Goal: Information Seeking & Learning: Learn about a topic

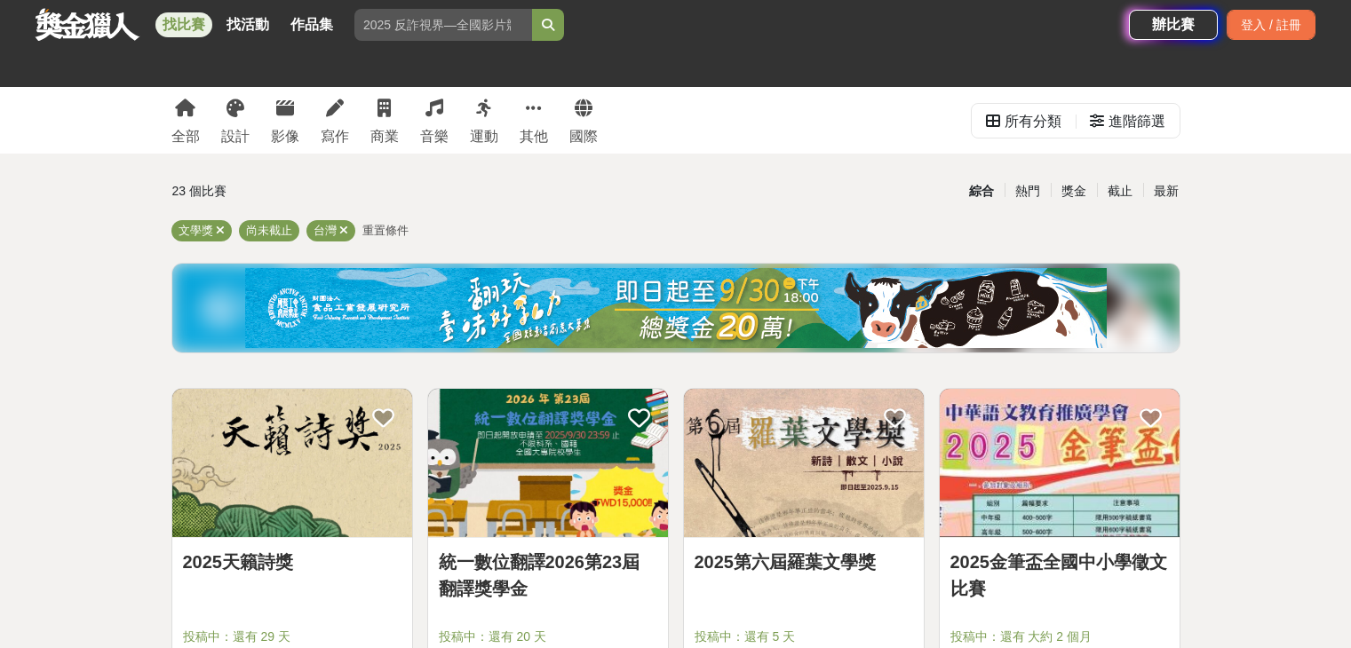
click at [554, 601] on div at bounding box center [553, 611] width 229 height 21
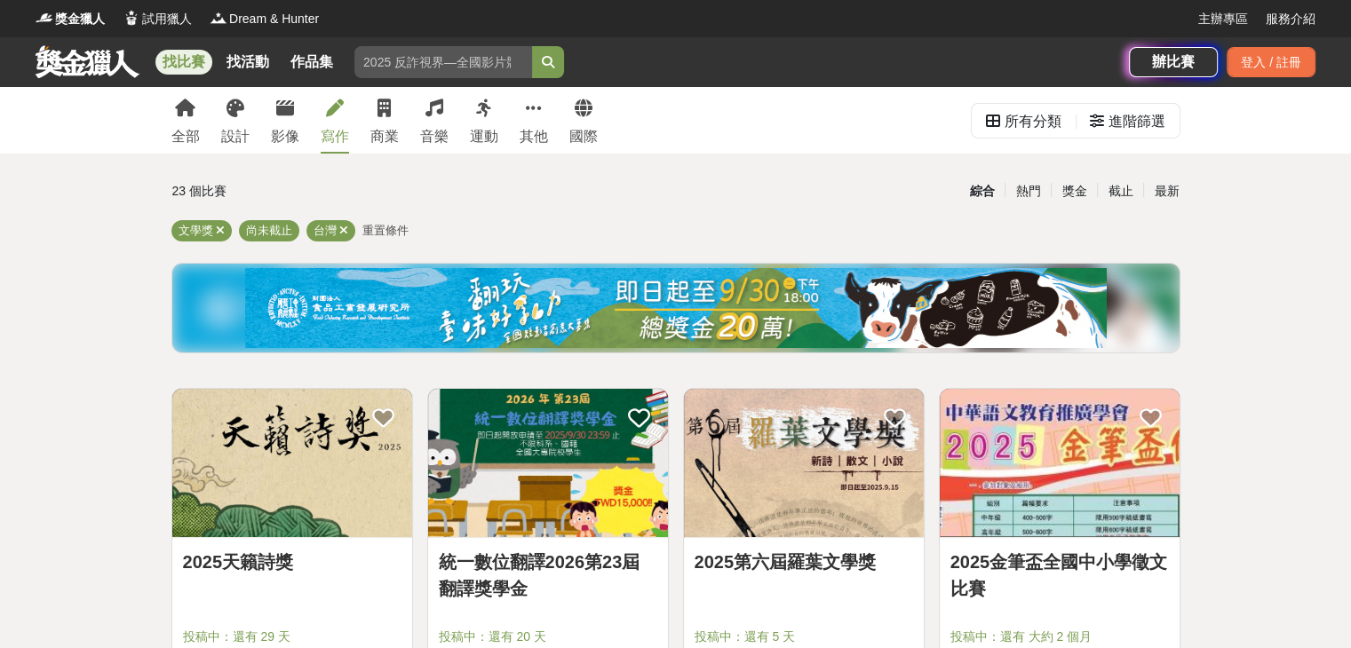
click at [326, 123] on link "寫作" at bounding box center [335, 120] width 28 height 67
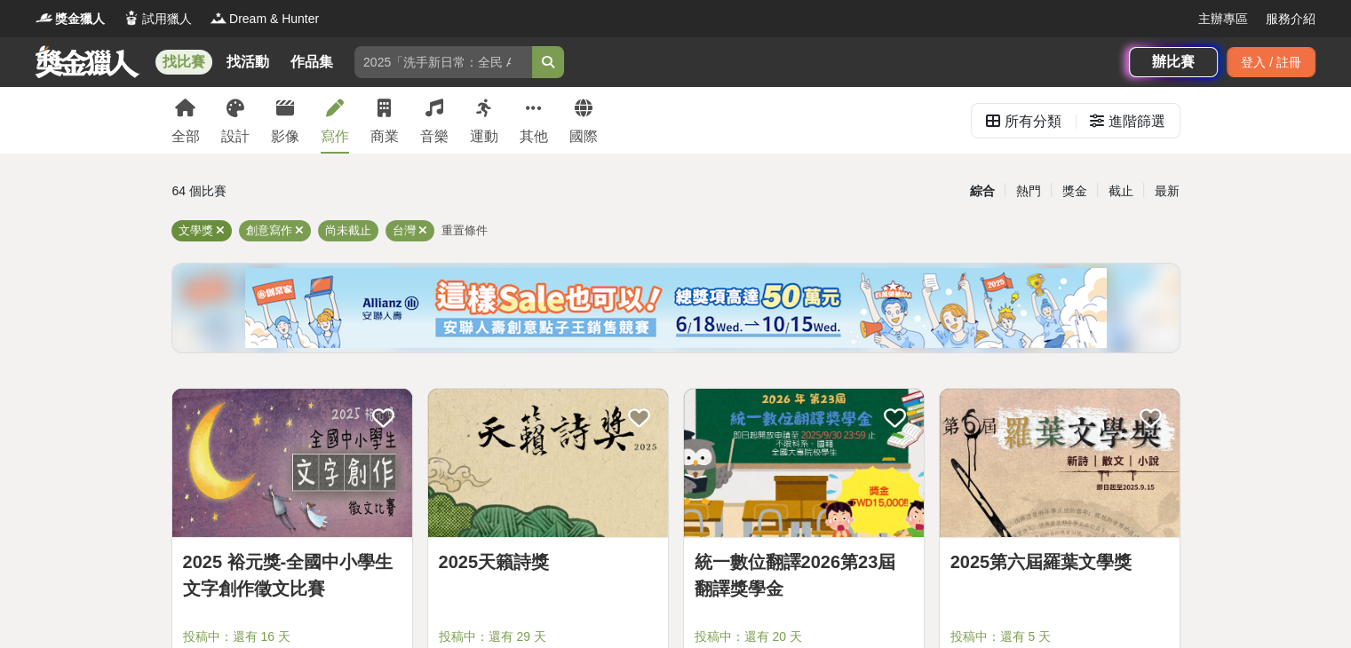
click at [219, 226] on icon at bounding box center [220, 231] width 9 height 12
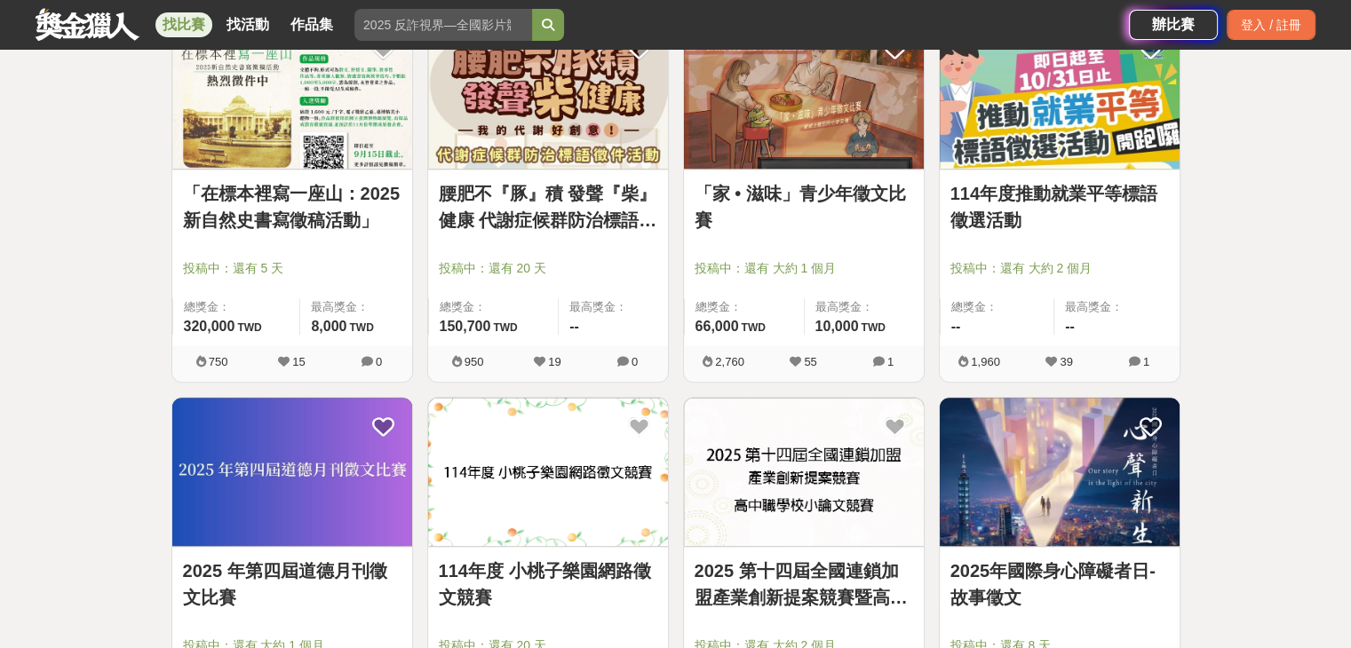
scroll to position [2221, 0]
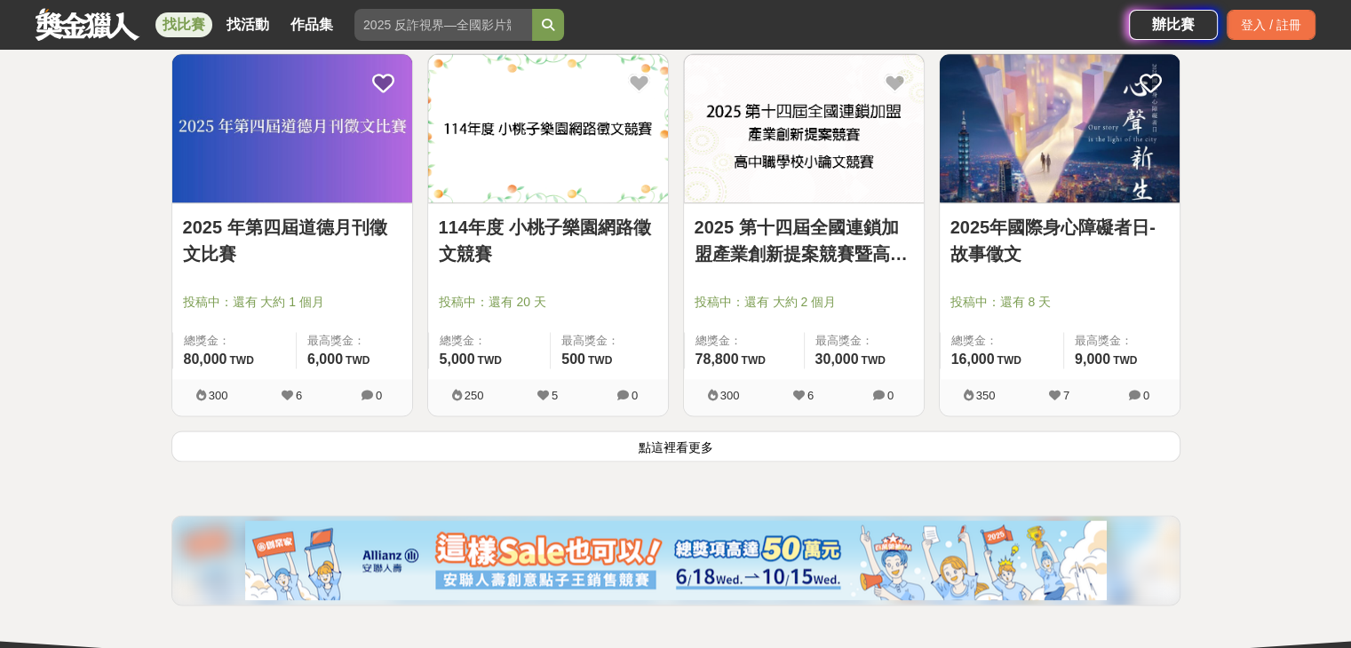
click at [609, 442] on button "點這裡看更多" at bounding box center [675, 446] width 1009 height 31
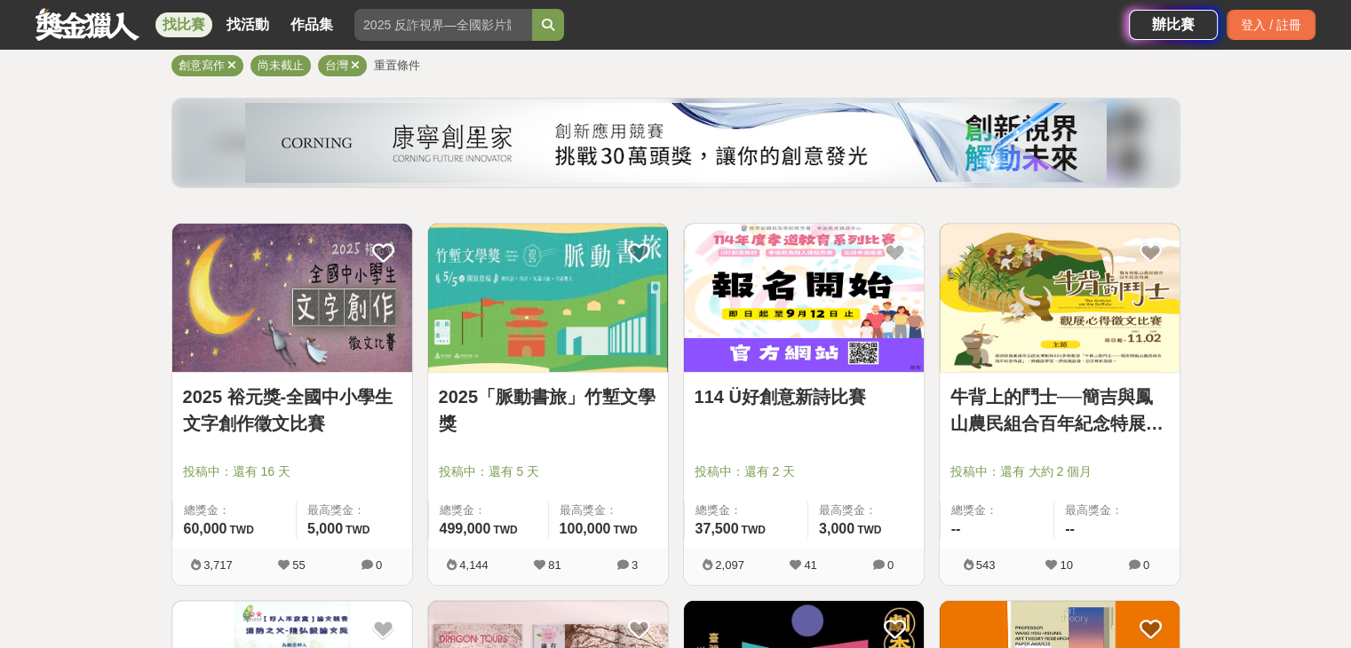
scroll to position [141, 0]
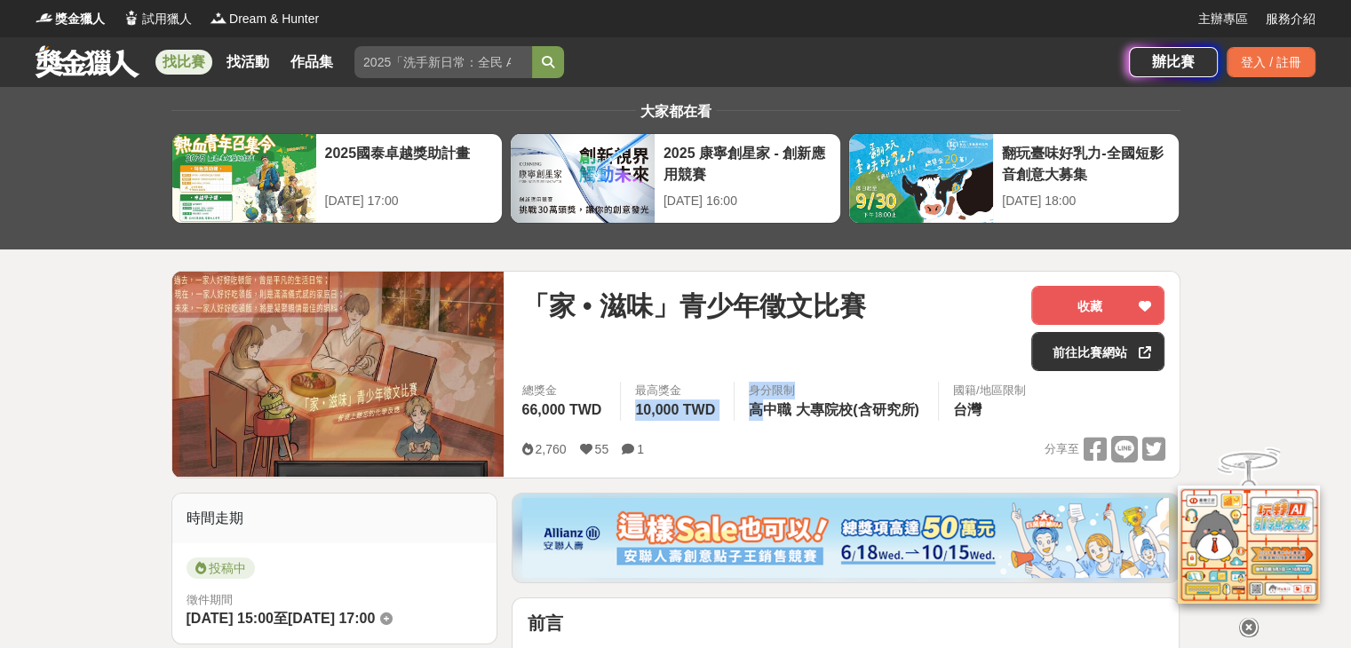
drag, startPoint x: 636, startPoint y: 409, endPoint x: 767, endPoint y: 409, distance: 130.6
click at [767, 409] on div "總獎金 66,000 TWD 最高獎金 10,000 TWD 身分限制 高中職 大專院校(含研究所) 國籍/地區限制 台灣" at bounding box center [842, 407] width 671 height 50
click at [783, 456] on div "2,760 55 1 分享至" at bounding box center [842, 450] width 643 height 28
